Goal: Transaction & Acquisition: Purchase product/service

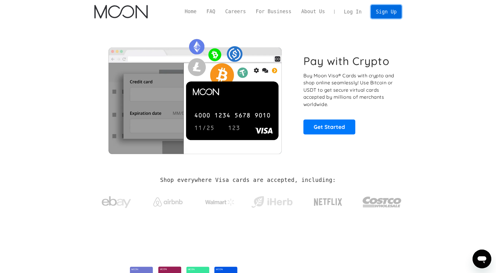
click at [390, 10] on link "Sign Up" at bounding box center [386, 11] width 31 height 13
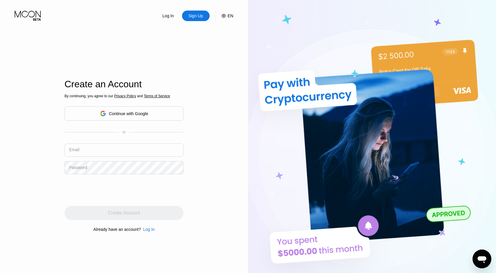
click at [95, 150] on input "text" at bounding box center [124, 150] width 119 height 13
paste input "[PERSON_NAME][EMAIL_ADDRESS][DOMAIN_NAME]"
type input "[EMAIL_ADDRESS][DOMAIN_NAME]"
drag, startPoint x: 133, startPoint y: 161, endPoint x: 190, endPoint y: 179, distance: 60.3
click at [190, 179] on div "Log In Sign Up EN Language English Save Create an Account By continuing, you ag…" at bounding box center [124, 150] width 248 height 301
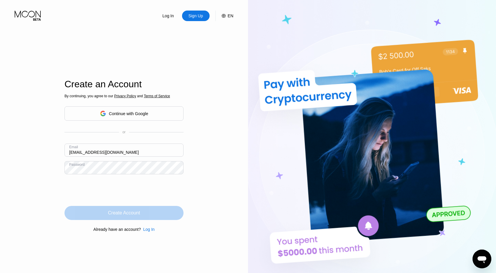
click at [124, 214] on div "Create Account" at bounding box center [124, 213] width 32 height 6
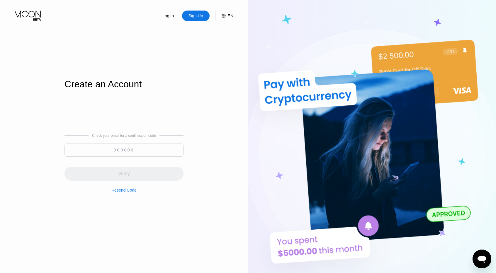
paste input "902795"
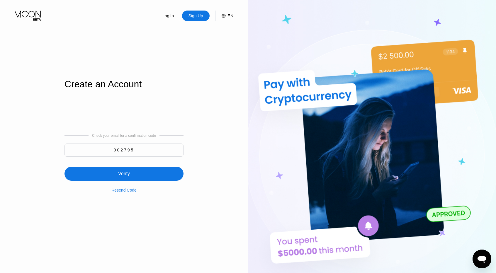
type input "902795"
click at [139, 173] on div "Verify" at bounding box center [124, 174] width 119 height 14
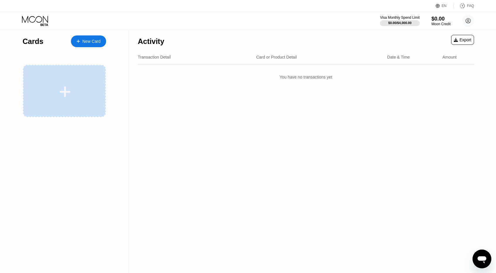
click at [63, 97] on icon at bounding box center [64, 91] width 11 height 13
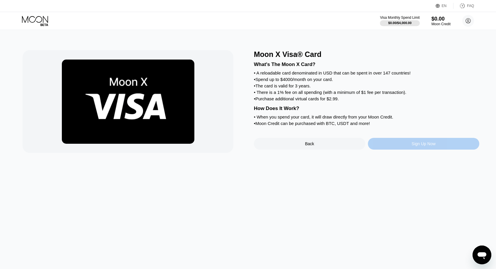
click at [388, 150] on div "Sign Up Now" at bounding box center [423, 144] width 111 height 12
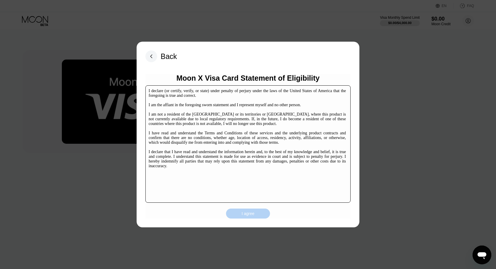
click at [253, 211] on div "I agree" at bounding box center [248, 213] width 13 height 5
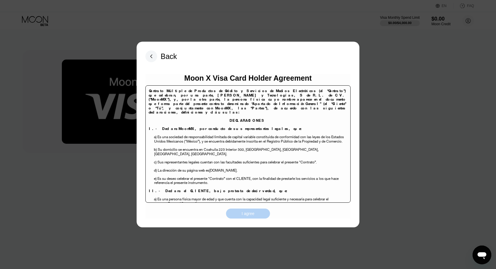
click at [253, 211] on div "I agree" at bounding box center [248, 213] width 13 height 5
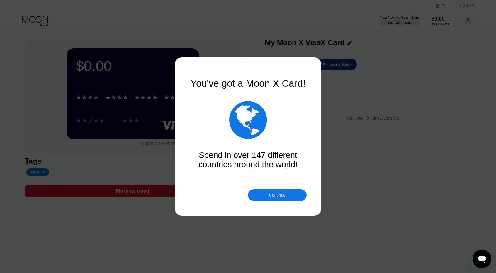
click at [270, 194] on div "Continue" at bounding box center [277, 195] width 16 height 5
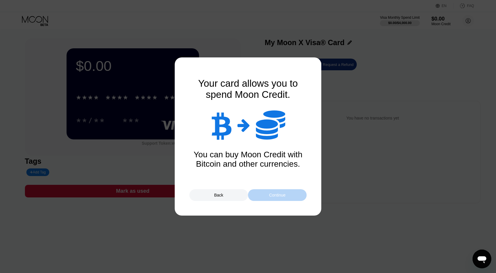
click at [270, 194] on div "Continue" at bounding box center [277, 195] width 16 height 5
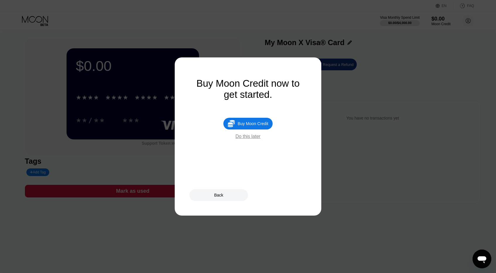
click at [253, 126] on div "Buy Moon Credit" at bounding box center [253, 123] width 31 height 5
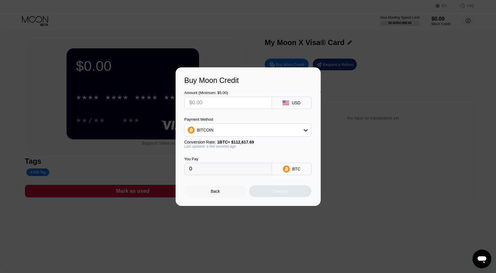
click at [236, 102] on input "text" at bounding box center [228, 103] width 78 height 12
type input "$5"
type input "0.00004440"
type input "$5"
click at [260, 131] on div "BITCOIN" at bounding box center [248, 130] width 126 height 12
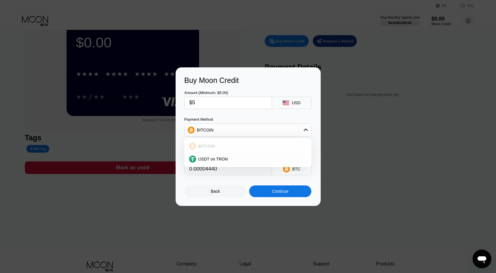
scroll to position [59, 0]
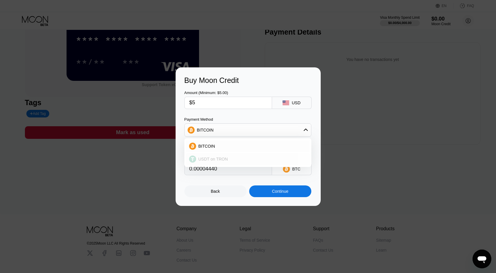
click at [228, 159] on div "USDT on TRON" at bounding box center [251, 159] width 111 height 5
type input "5.05"
click at [296, 172] on div "USDT TRC-20" at bounding box center [296, 169] width 25 height 9
click at [369, 149] on div "Buy Moon Credit Amount (Minimum: $5.00) $5 USD Payment Method USDT on TRON Conv…" at bounding box center [248, 136] width 496 height 139
click at [217, 197] on div "Back" at bounding box center [215, 192] width 62 height 12
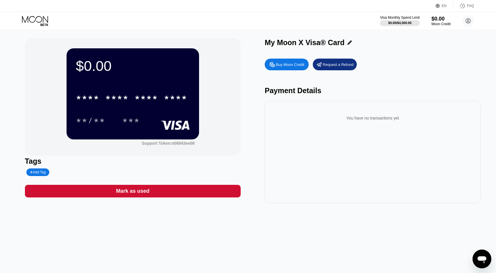
scroll to position [0, 0]
click at [288, 67] on div "Buy Moon Credit" at bounding box center [290, 64] width 28 height 5
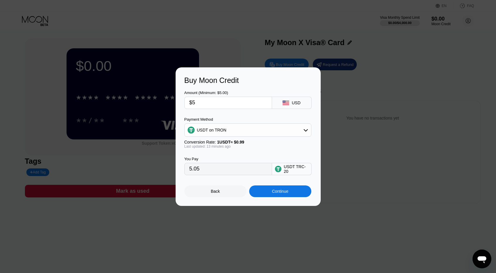
click at [282, 194] on div "Continue" at bounding box center [280, 191] width 16 height 5
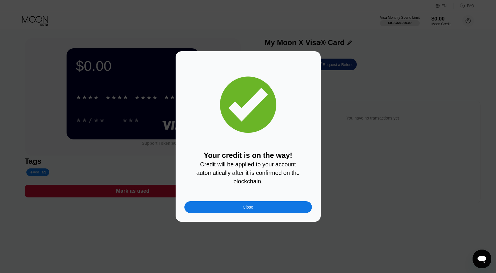
click at [255, 210] on div "Close" at bounding box center [248, 208] width 128 height 12
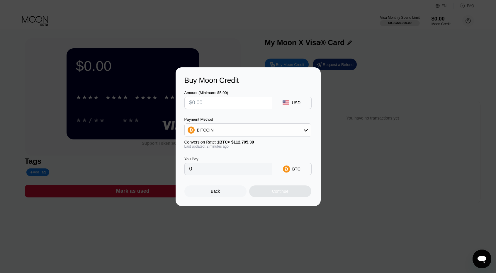
click at [222, 192] on div "Back" at bounding box center [215, 192] width 62 height 12
click at [222, 194] on div "Back" at bounding box center [215, 192] width 62 height 12
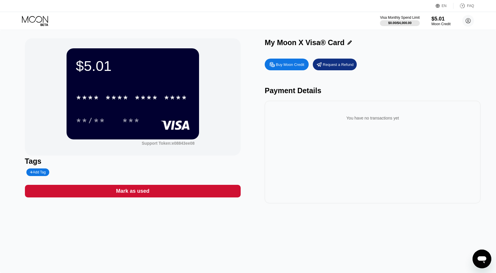
click at [151, 102] on div "* * * *" at bounding box center [146, 98] width 23 height 9
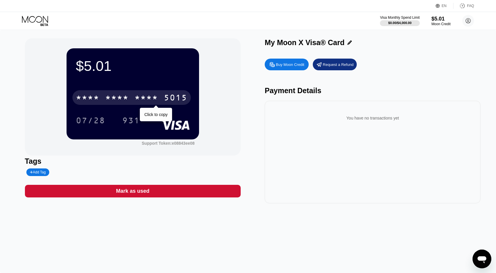
click at [175, 97] on div "5015" at bounding box center [175, 98] width 23 height 9
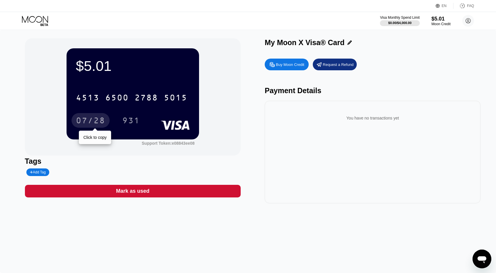
click at [96, 119] on div "07/28" at bounding box center [90, 121] width 29 height 9
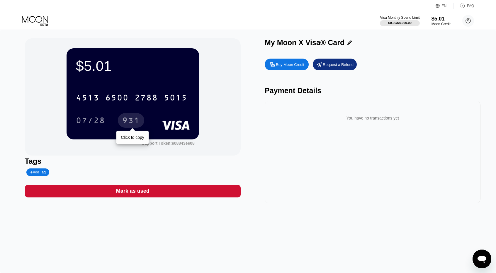
click at [131, 120] on div "931" at bounding box center [131, 121] width 18 height 9
